Goal: Ask a question

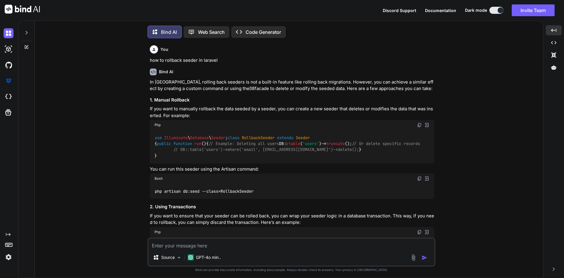
click at [164, 245] on textarea at bounding box center [291, 243] width 286 height 11
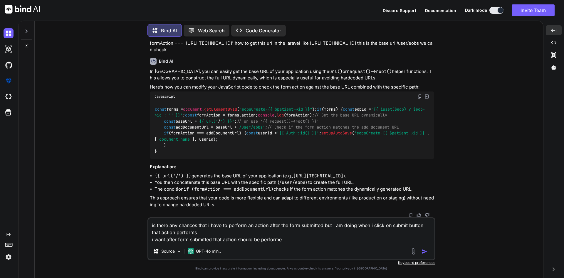
type textarea "is there any chances that i have to perform an action after the form submitted …"
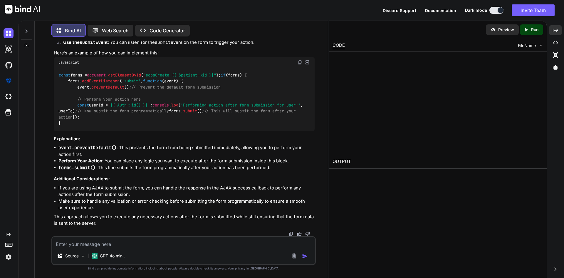
scroll to position [3340, 0]
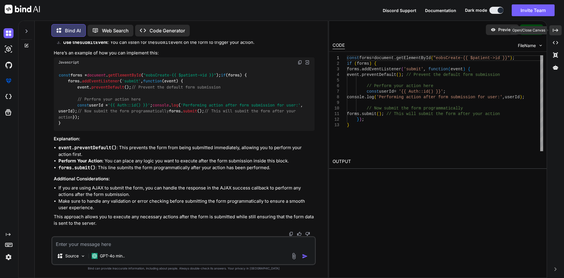
click at [556, 32] on icon "Created with Pixso." at bounding box center [555, 30] width 5 height 5
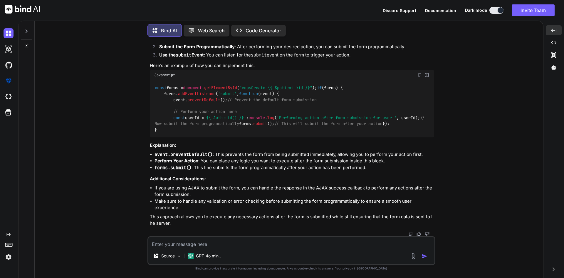
scroll to position [3318, 0]
click at [175, 242] on textarea at bounding box center [291, 242] width 286 height 11
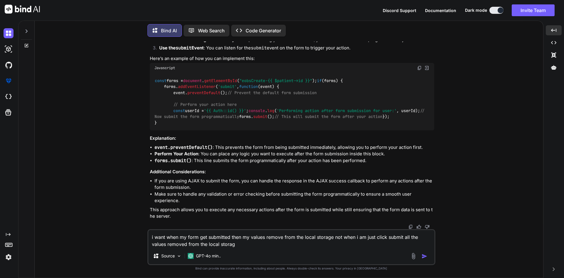
type textarea "i want when my form get submitted then my values remove from the local storage …"
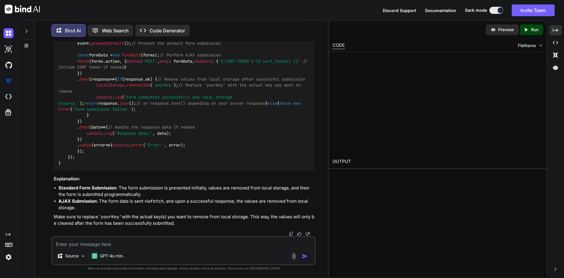
scroll to position [3645, 0]
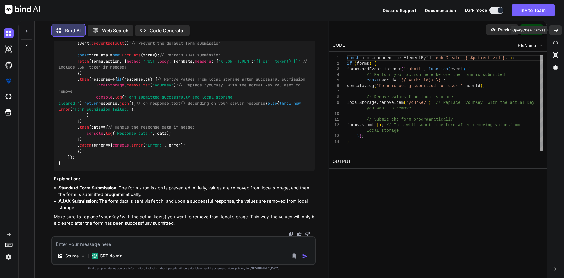
click at [558, 29] on icon "Created with Pixso." at bounding box center [555, 30] width 5 height 5
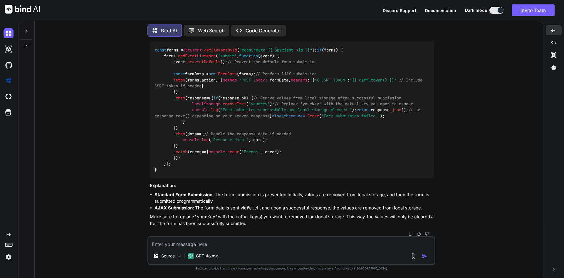
scroll to position [3677, 0]
click at [417, 40] on img at bounding box center [419, 37] width 5 height 5
click at [182, 173] on code "const forms = document . getElementById ( "eobsCreate-{{ $patient->id }}" ); if…" at bounding box center [290, 110] width 270 height 126
click at [180, 243] on textarea at bounding box center [291, 242] width 286 height 11
paste textarea "@extends('[DOMAIN_NAME]') @section('content') @include('layouts.sidebar') <div …"
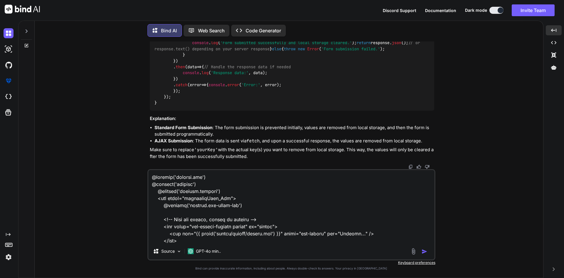
scroll to position [2004, 0]
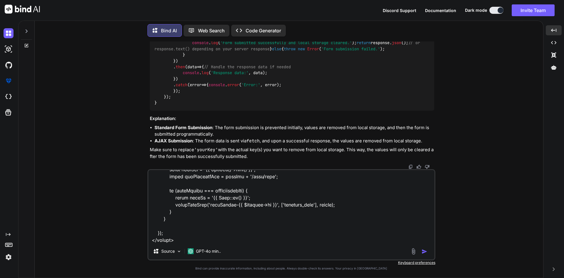
click at [233, 242] on textarea at bounding box center [291, 206] width 286 height 73
paste textarea "this is my whole functionality i want when form is work like add form then uplo…"
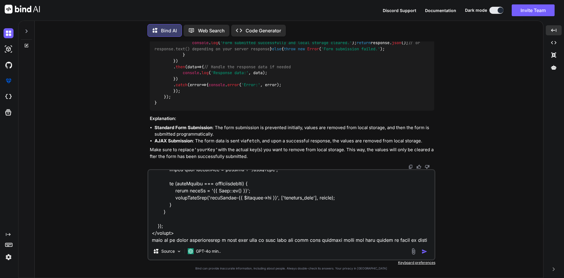
drag, startPoint x: 173, startPoint y: 190, endPoint x: 342, endPoint y: 188, distance: 168.7
click at [342, 188] on textarea at bounding box center [291, 206] width 286 height 73
click at [382, 240] on textarea at bounding box center [291, 206] width 286 height 73
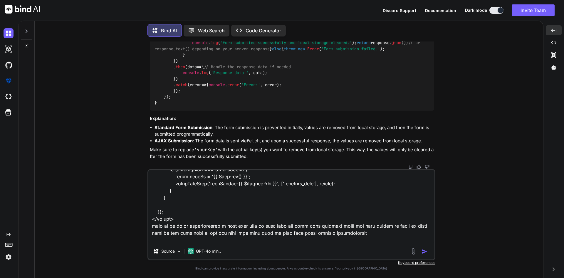
paste textarea "setupAutoSave('eobsCreate-{{ $patient->id }}', ['document_name'], userId);"
paste textarea "function setupAutoSave(formId, fields, userId) { try { const form = document.ge…"
type textarea "@extends('[DOMAIN_NAME]') @section('content') @include('layouts.sidebar') <div …"
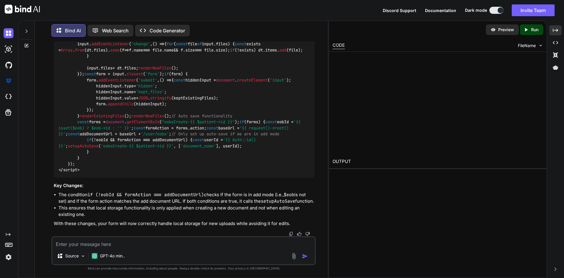
scroll to position [5270, 0]
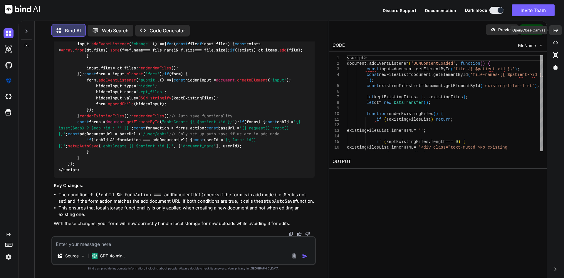
click at [557, 29] on icon "Created with Pixso." at bounding box center [555, 30] width 5 height 5
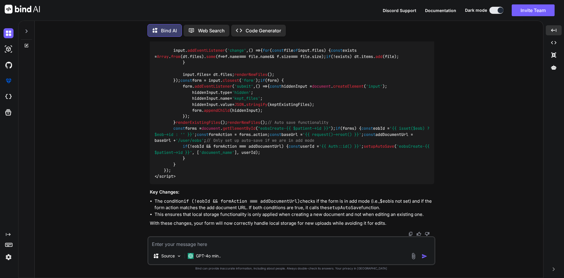
scroll to position [4966, 0]
click at [184, 242] on textarea at bounding box center [291, 242] width 286 height 11
type textarea "also i want to store files when the form is working like add form"
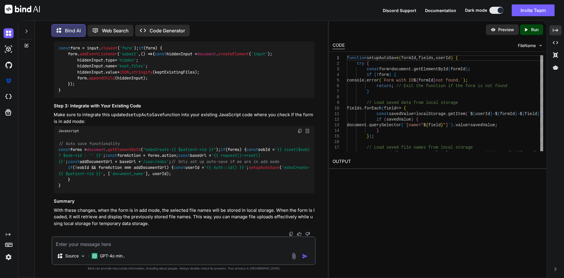
scroll to position [6104, 0]
click at [557, 31] on icon "Created with Pixso." at bounding box center [555, 30] width 5 height 5
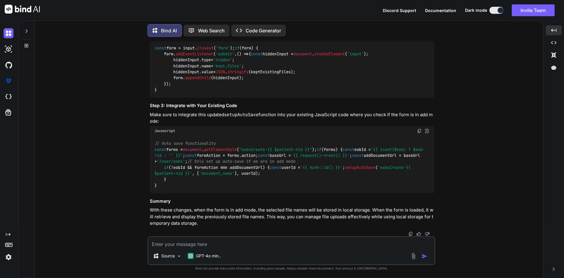
scroll to position [5880, 0]
click at [26, 43] on icon at bounding box center [26, 45] width 5 height 5
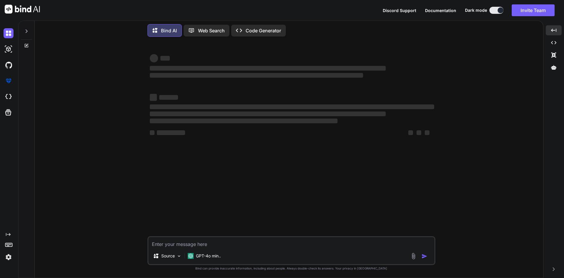
scroll to position [0, 0]
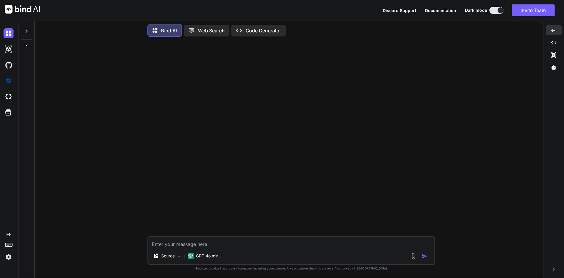
click at [170, 244] on textarea at bounding box center [291, 242] width 286 height 11
paste textarea "public function storeBill(BillingRequest $request, int $patientId) { $validated…"
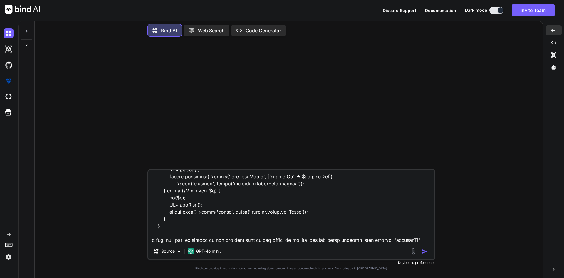
scroll to position [262, 0]
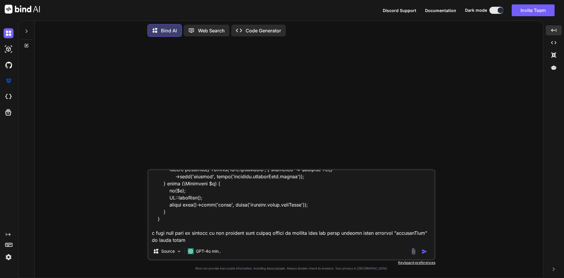
type textarea "public function storeBill(BillingRequest $request, int $patientId) { $validated…"
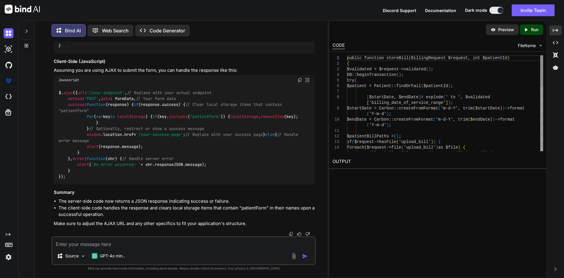
scroll to position [501, 0]
drag, startPoint x: 556, startPoint y: 27, endPoint x: 536, endPoint y: 34, distance: 20.5
click at [556, 27] on div "Created with Pixso." at bounding box center [556, 30] width 12 height 10
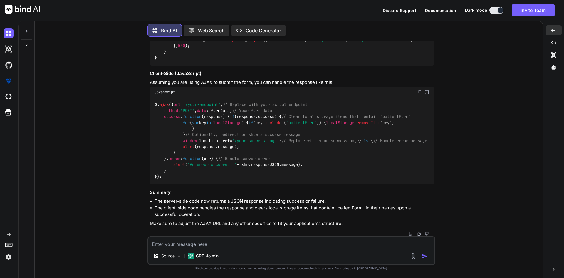
scroll to position [557, 0]
click at [173, 246] on textarea at bounding box center [291, 242] width 286 height 11
click at [171, 244] on textarea "can we do it from the controller" at bounding box center [291, 242] width 286 height 11
click at [211, 245] on textarea "can we remove the values it from the controller" at bounding box center [291, 242] width 286 height 11
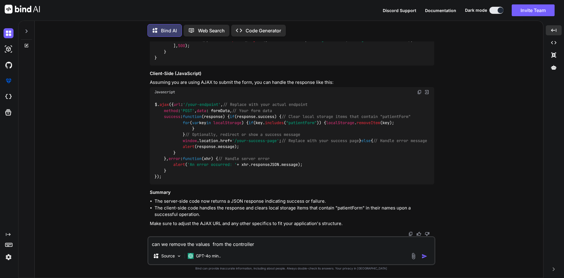
type textarea "can we remove the values from the controller"
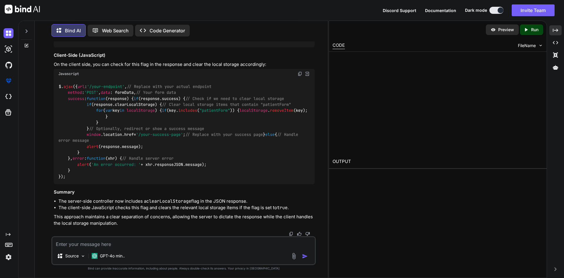
scroll to position [1180, 0]
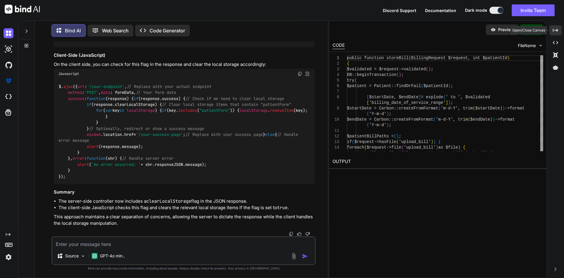
click at [562, 29] on div "Created with Pixso." at bounding box center [556, 30] width 12 height 10
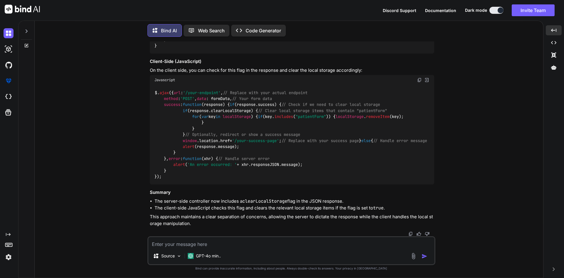
scroll to position [1223, 0]
click at [166, 243] on textarea at bounding box center [291, 242] width 286 height 11
type textarea "i want to remove from the local storage with the help of controller not by ajax"
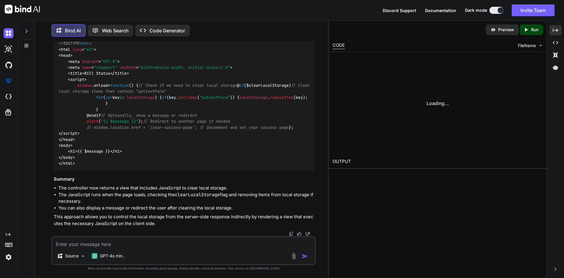
scroll to position [1836, 0]
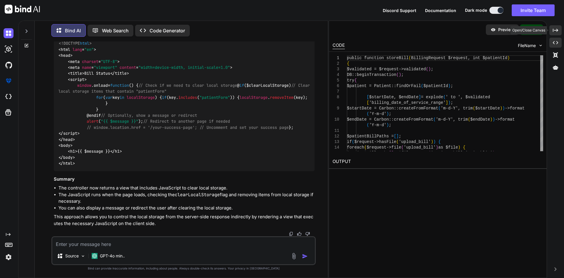
drag, startPoint x: 554, startPoint y: 33, endPoint x: 547, endPoint y: 38, distance: 8.6
click at [553, 34] on div "Created with Pixso." at bounding box center [556, 30] width 12 height 10
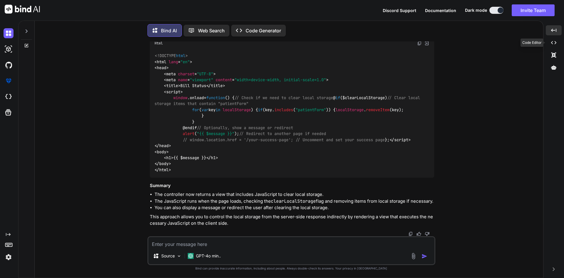
scroll to position [1810, 0]
drag, startPoint x: 184, startPoint y: 160, endPoint x: 256, endPoint y: 162, distance: 72.3
click at [256, 162] on div "<!DOCTYPE html > < html lang = "en" > < head > < meta charset = "UTF-8" > < met…" at bounding box center [292, 112] width 285 height 129
click at [221, 178] on div "<!DOCTYPE html > < html lang = "en" > < head > < meta charset = "UTF-8" > < met…" at bounding box center [292, 112] width 285 height 129
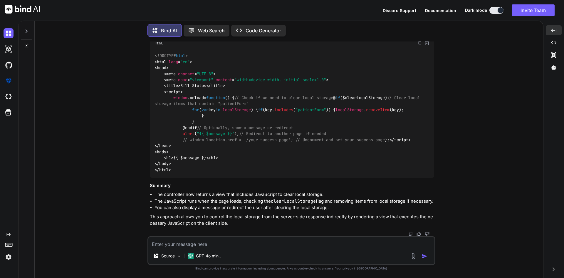
drag, startPoint x: 174, startPoint y: 90, endPoint x: 188, endPoint y: 177, distance: 88.0
click at [188, 177] on div "<!DOCTYPE html > < html lang = "en" > < head > < meta charset = "UTF-8" > < met…" at bounding box center [292, 112] width 285 height 129
copy span "window . onload = function ( ) { // Check if we need to clear local storage @ i…"
click at [320, 155] on div "<!DOCTYPE html > < html lang = "en" > < head > < meta charset = "UTF-8" > < met…" at bounding box center [292, 112] width 285 height 129
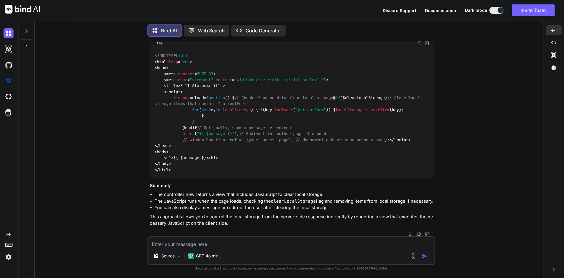
drag, startPoint x: 183, startPoint y: 153, endPoint x: 265, endPoint y: 150, distance: 81.7
copy code "'clearLocalStorage' => true ,"
drag, startPoint x: 173, startPoint y: 141, endPoint x: 181, endPoint y: 160, distance: 21.3
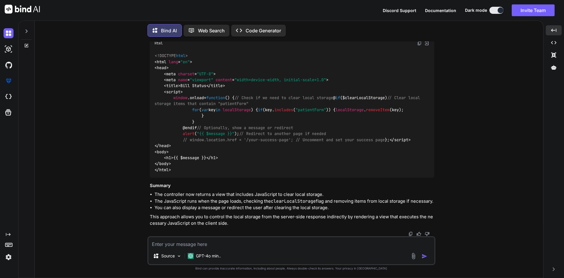
click at [174, 246] on textarea at bounding box center [291, 242] width 286 height 11
paste textarea "return redirect()->route('user.billLists', ['patientId' => $patient->id]) ->wit…"
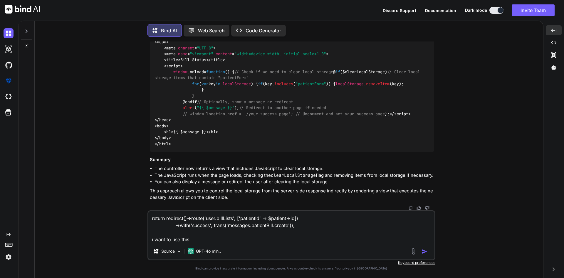
type textarea "return redirect()->route('user.billLists', ['patientId' => $patient->id]) ->wit…"
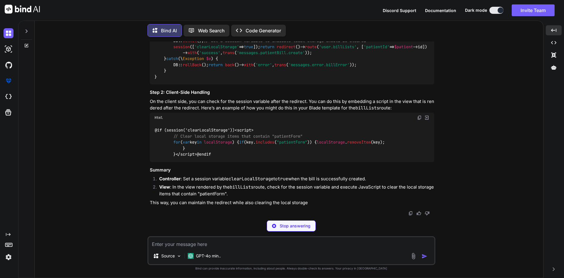
scroll to position [2376, 0]
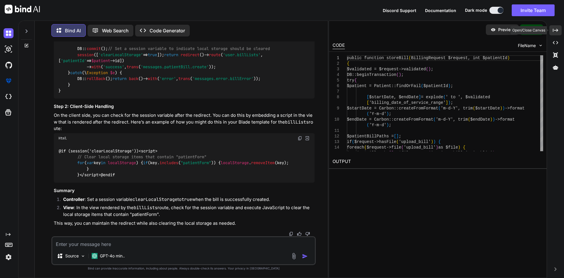
click at [554, 27] on div "Created with Pixso." at bounding box center [556, 30] width 12 height 10
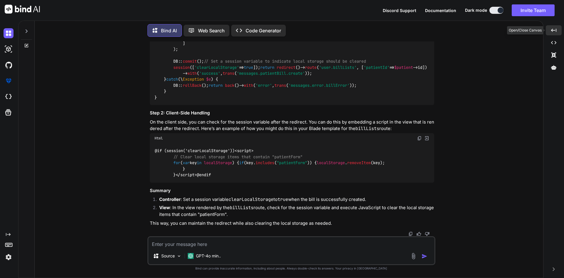
scroll to position [2349, 0]
drag, startPoint x: 274, startPoint y: 147, endPoint x: 178, endPoint y: 147, distance: 95.5
click at [173, 105] on div "public function storeBill ( BillingRequest $request , int $patientId ) { $valid…" at bounding box center [292, 25] width 285 height 159
copy code "session ([ 'clearLocalStorage' => true ]);"
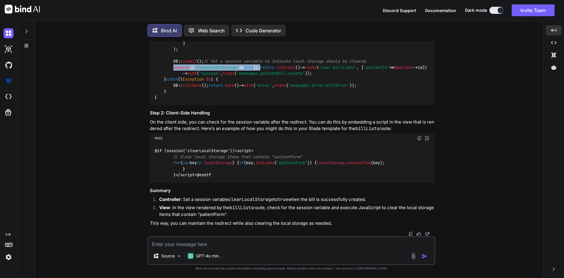
drag, startPoint x: 169, startPoint y: 174, endPoint x: 146, endPoint y: 121, distance: 57.9
click at [146, 121] on div "You Bind AI To remove items from local storage that contain "patientForm" in th…" at bounding box center [291, 159] width 504 height 236
copy code "@if (session('clearLocalStorage')) < script > // Clear local storage items that…"
click at [327, 183] on div "@if (session('clearLocalStorage')) < script > // Clear local storage items that…" at bounding box center [292, 162] width 285 height 39
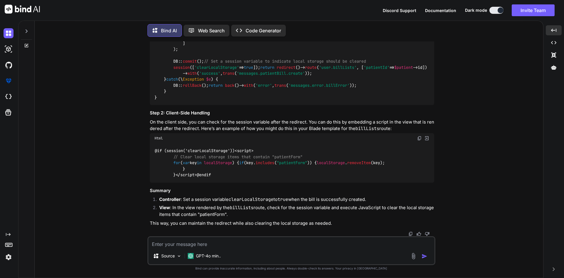
click at [162, 243] on textarea at bounding box center [291, 242] width 286 height 11
paste textarea "return redirect()->route('user.billLists', ['patientId' => $patient->id]) ->wit…"
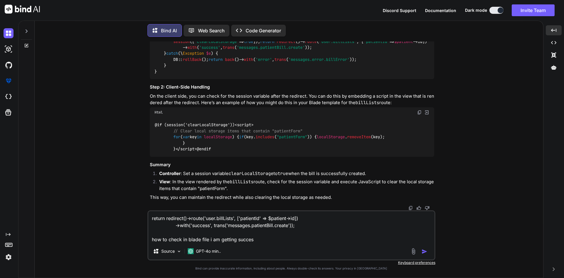
type textarea "return redirect()->route('user.billLists', ['patientId' => $patient->id]) ->wit…"
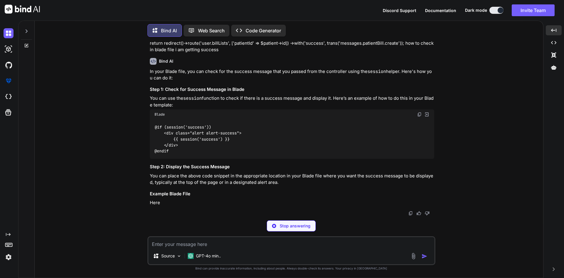
scroll to position [2677, 0]
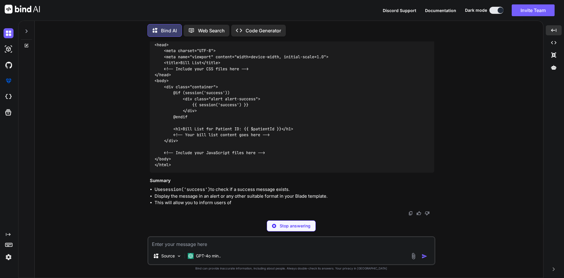
drag, startPoint x: 171, startPoint y: 160, endPoint x: 145, endPoint y: 134, distance: 35.7
click at [145, 134] on div "You Bind AI To remove items from local storage that contain "patientForm" in th…" at bounding box center [291, 159] width 504 height 236
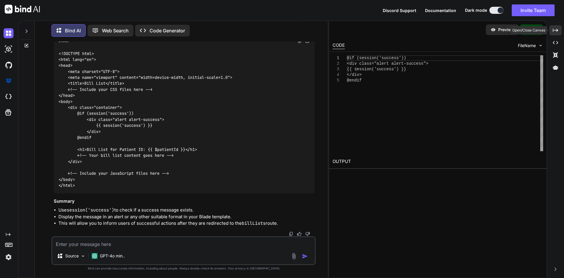
drag, startPoint x: 556, startPoint y: 29, endPoint x: 491, endPoint y: 48, distance: 67.9
click at [555, 31] on icon "Created with Pixso." at bounding box center [555, 30] width 5 height 5
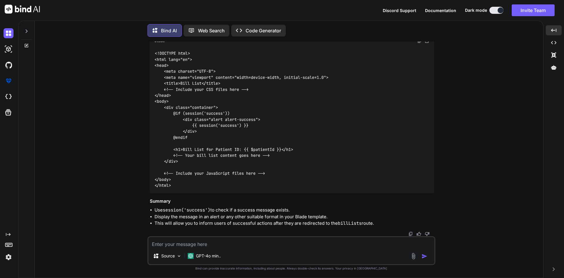
scroll to position [2677, 0]
drag, startPoint x: 168, startPoint y: 134, endPoint x: 176, endPoint y: 135, distance: 8.0
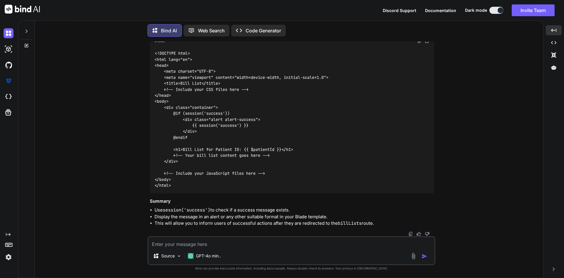
drag, startPoint x: 209, startPoint y: 135, endPoint x: 166, endPoint y: 135, distance: 42.3
copy code "session('success'"
click at [174, 241] on textarea at bounding box center [291, 242] width 286 height 11
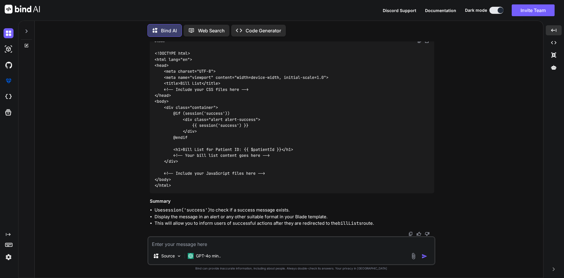
paste textarea "@if (session('success')) <script> for (var key in localStorage) { if (key.inclu…"
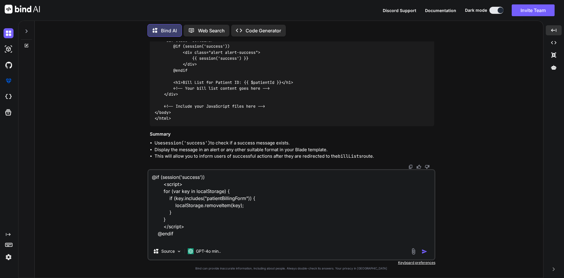
scroll to position [8, 0]
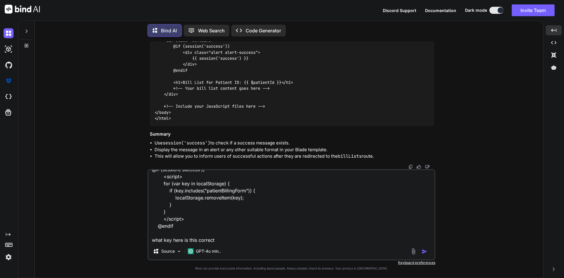
type textarea "@if (session('success')) <script> for (var key in localStorage) { if (key.inclu…"
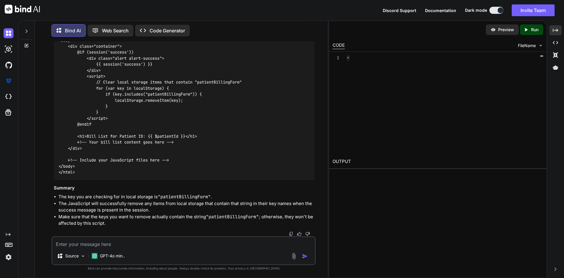
scroll to position [2959, 0]
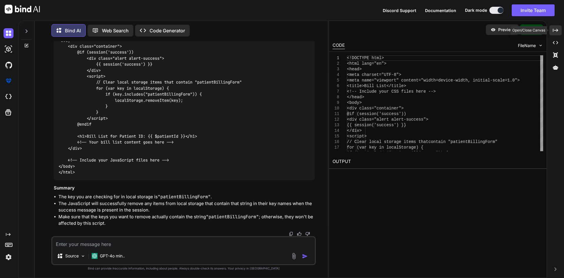
click at [557, 31] on icon "Created with Pixso." at bounding box center [555, 30] width 5 height 5
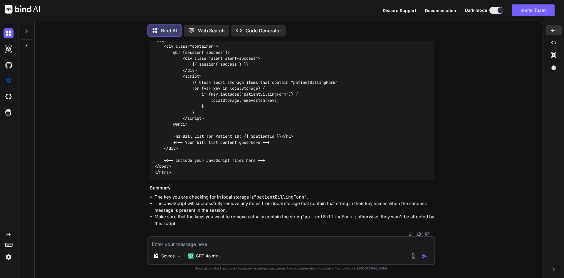
scroll to position [3259, 0]
